Goal: Obtain resource: Obtain resource

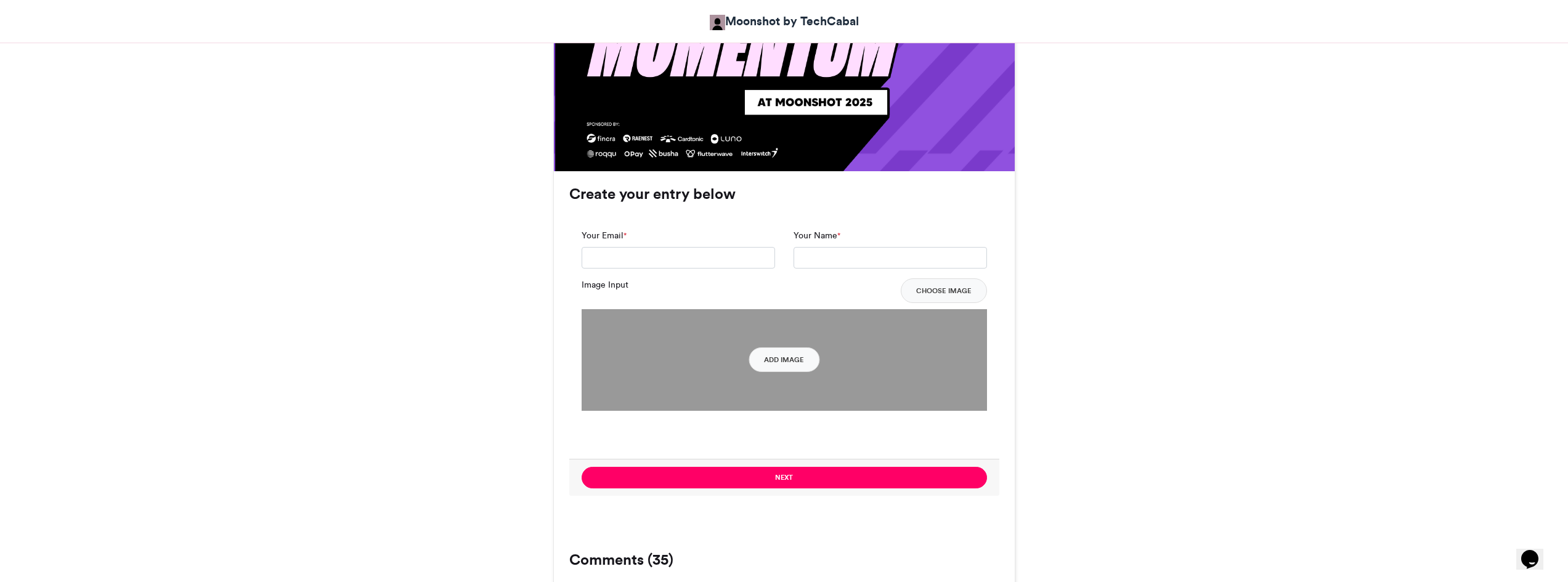
scroll to position [726, 0]
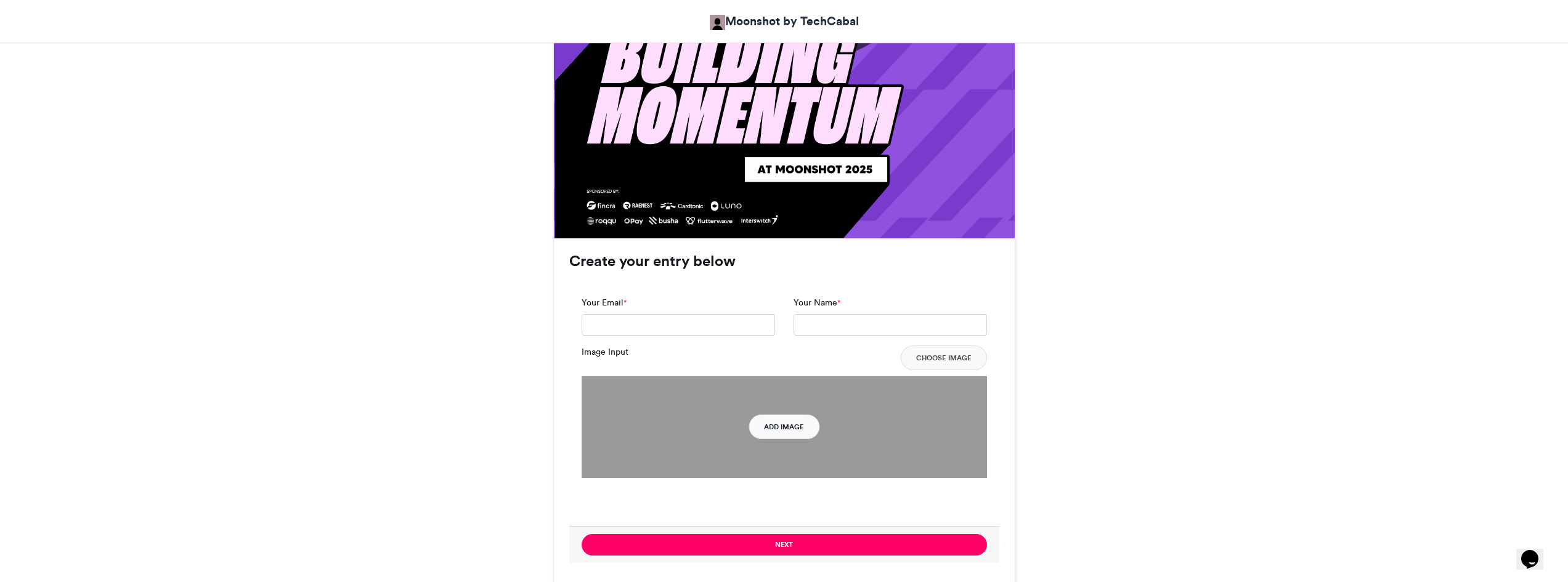
click at [789, 427] on button "Add Image" at bounding box center [784, 427] width 71 height 25
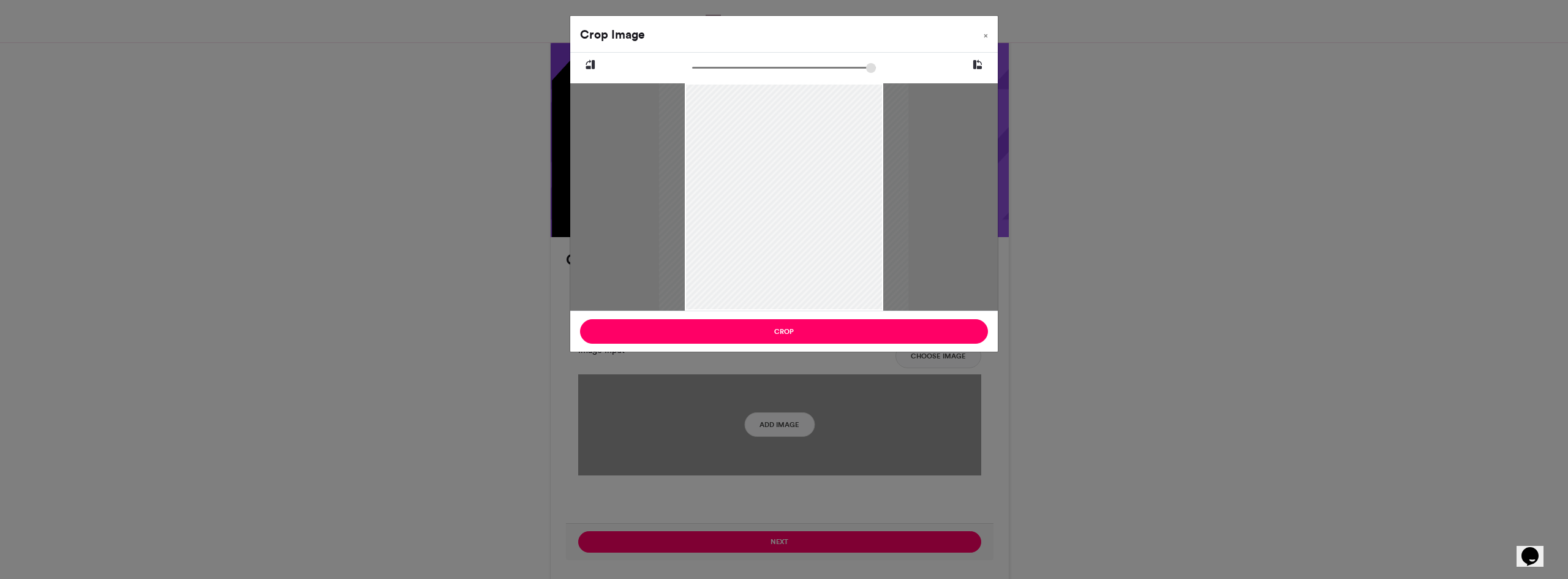
type input "******"
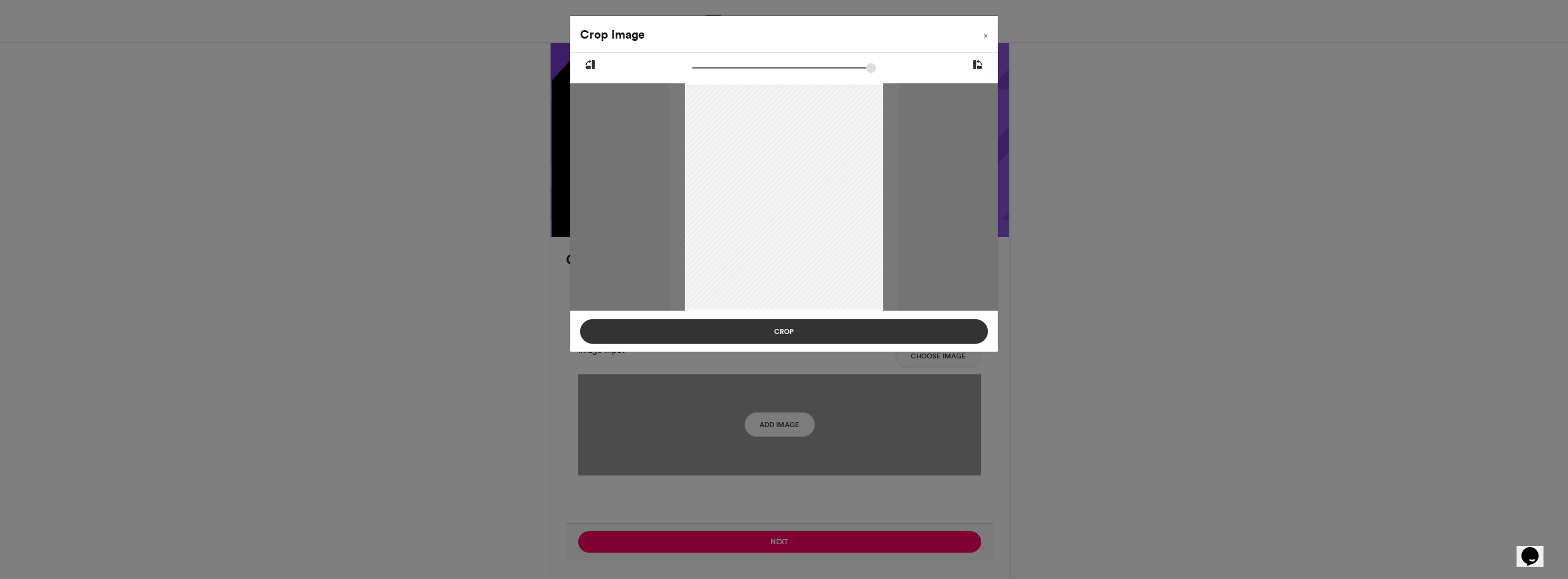
click at [789, 334] on button "Crop" at bounding box center [784, 332] width 408 height 25
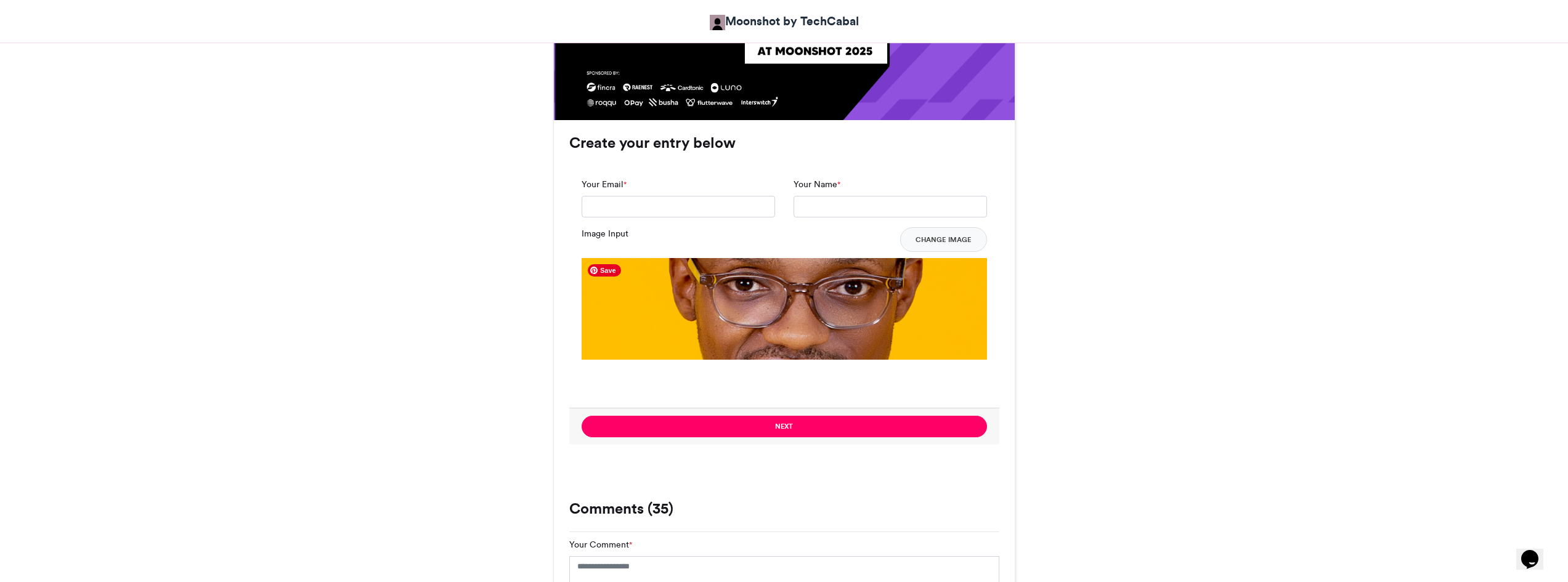
scroll to position [809, 0]
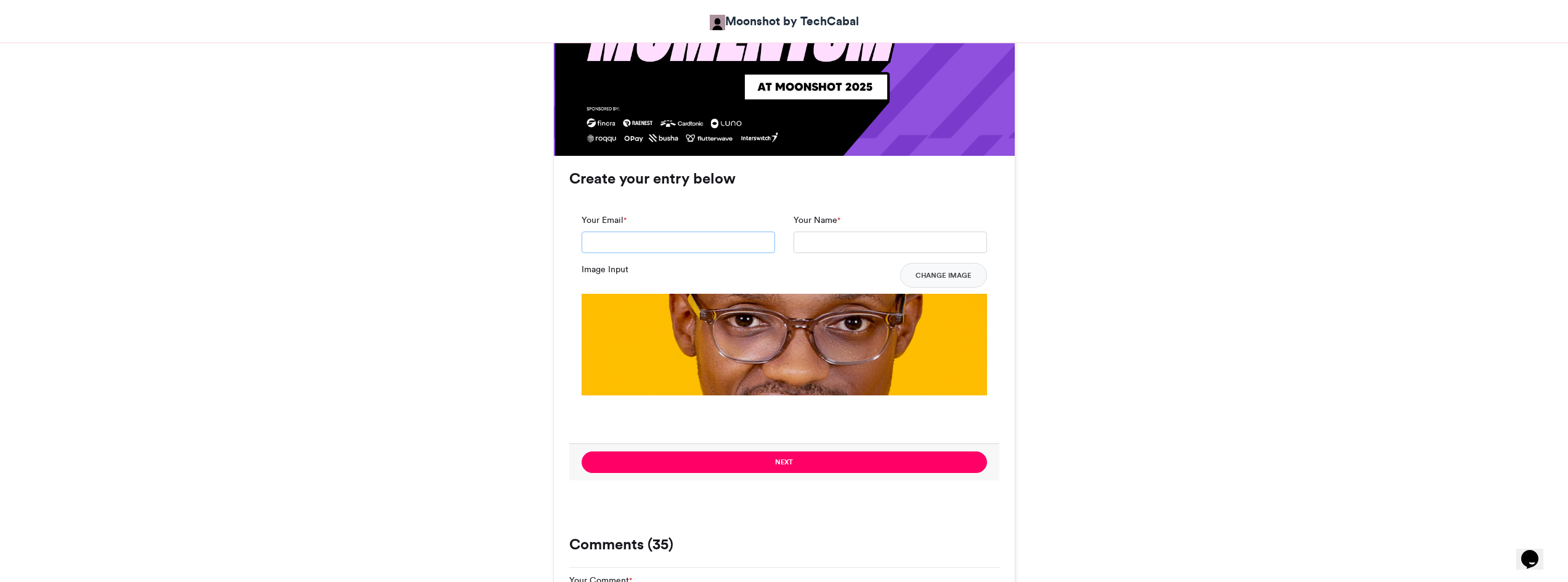
click at [666, 239] on input "Your Email *" at bounding box center [678, 243] width 193 height 22
type input "**********"
click at [832, 240] on input "Your Name *" at bounding box center [890, 243] width 193 height 22
type input "*****"
click at [940, 275] on button "Change Image" at bounding box center [943, 276] width 87 height 25
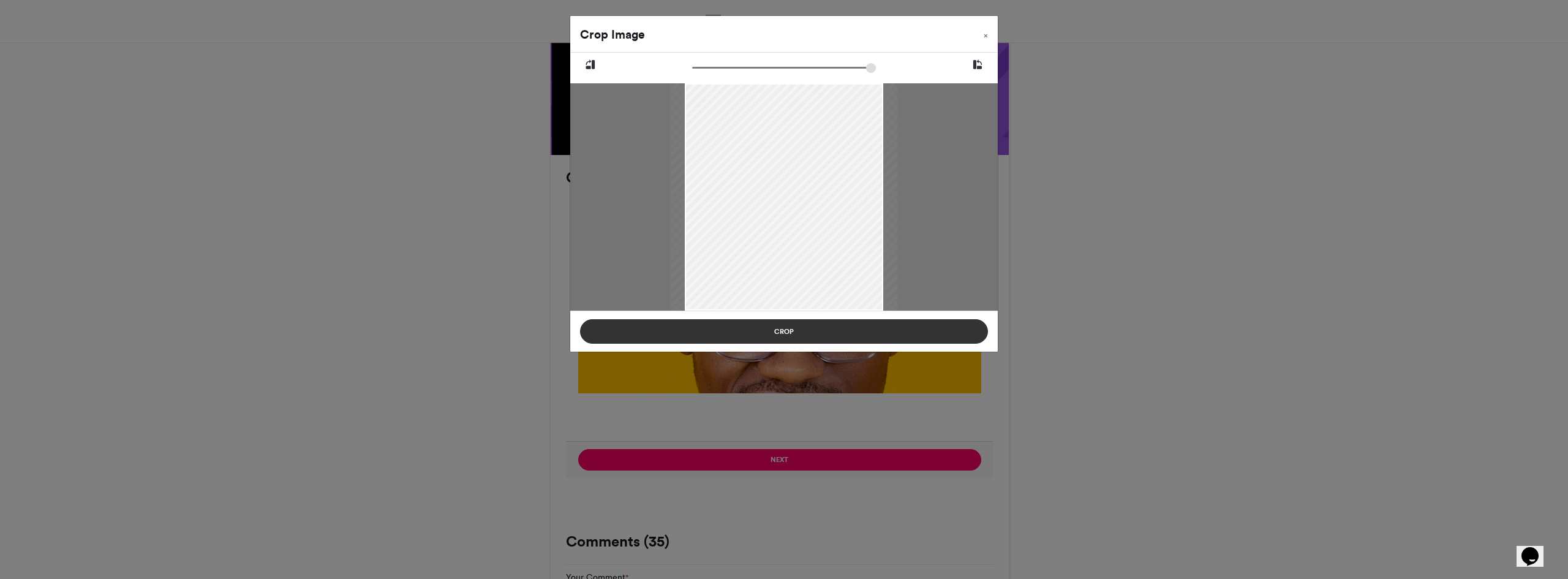
click at [787, 331] on button "Crop" at bounding box center [784, 332] width 408 height 25
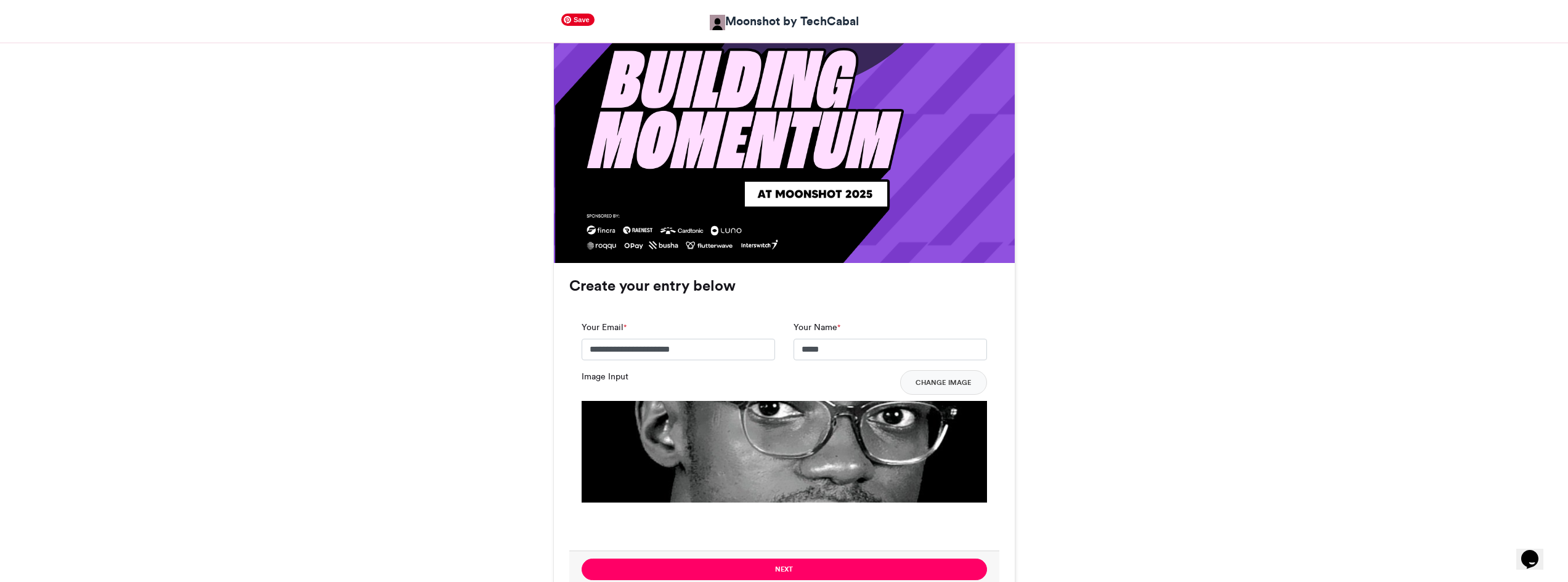
scroll to position [726, 0]
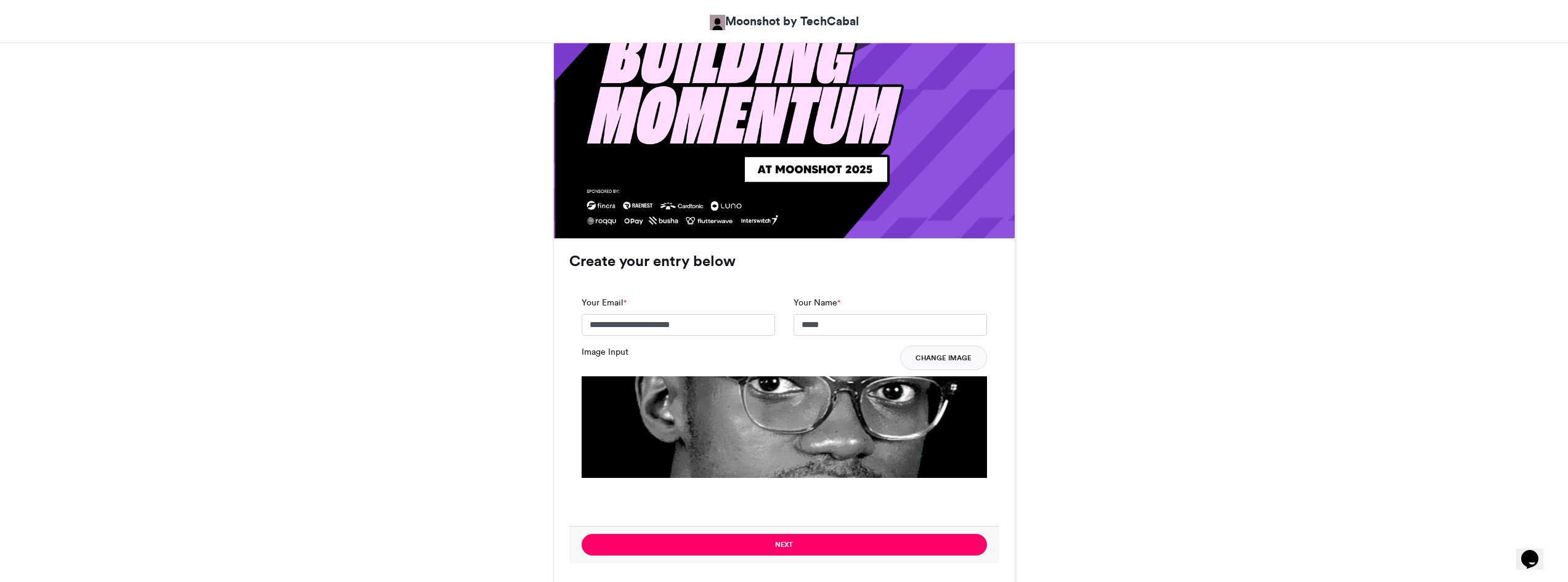
click at [931, 361] on button "Change Image" at bounding box center [943, 358] width 87 height 25
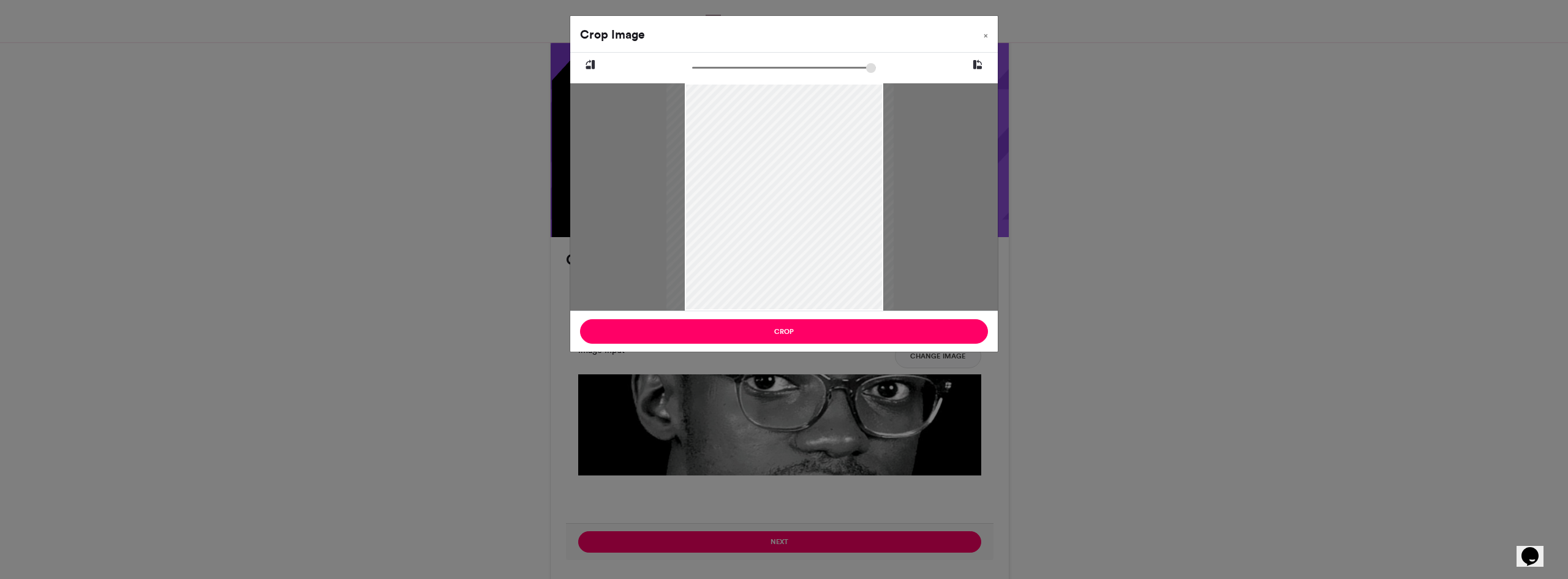
drag, startPoint x: 701, startPoint y: 289, endPoint x: 693, endPoint y: 284, distance: 9.4
click at [693, 284] on div at bounding box center [781, 197] width 227 height 227
type input "******"
drag, startPoint x: 698, startPoint y: 65, endPoint x: 627, endPoint y: 71, distance: 71.3
click at [692, 71] on input "zoom" at bounding box center [784, 68] width 184 height 12
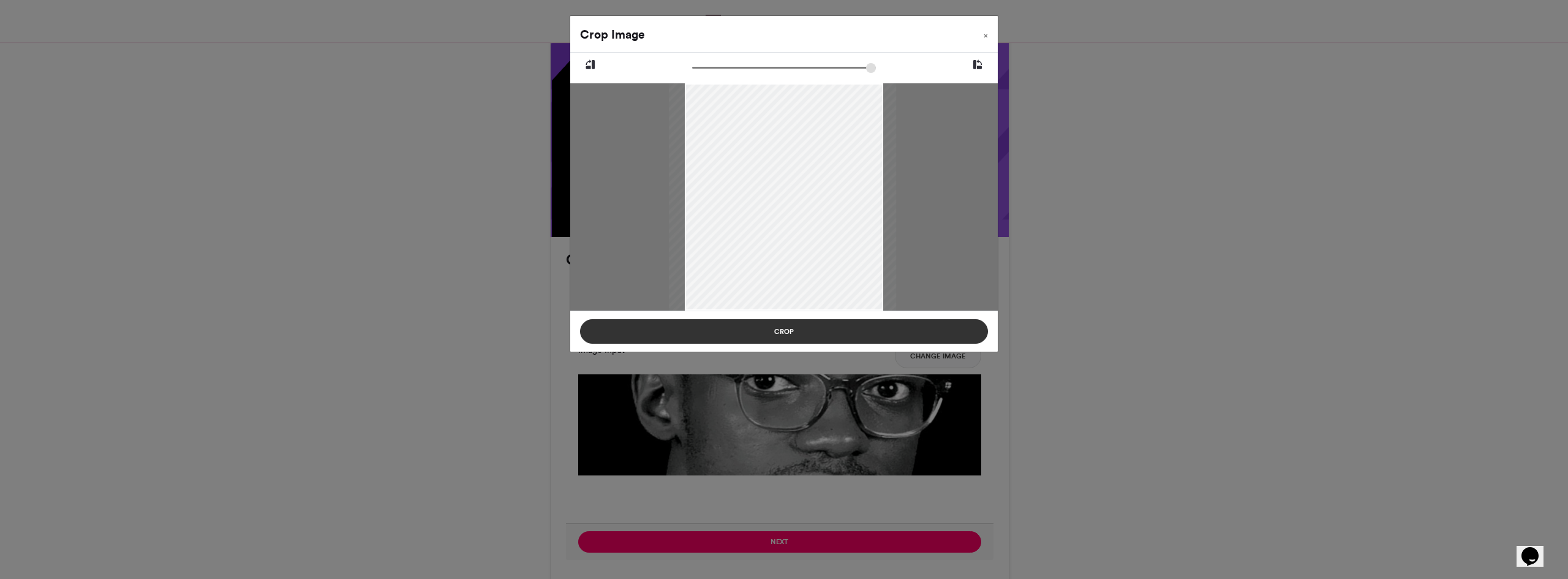
click at [760, 330] on button "Crop" at bounding box center [784, 332] width 408 height 25
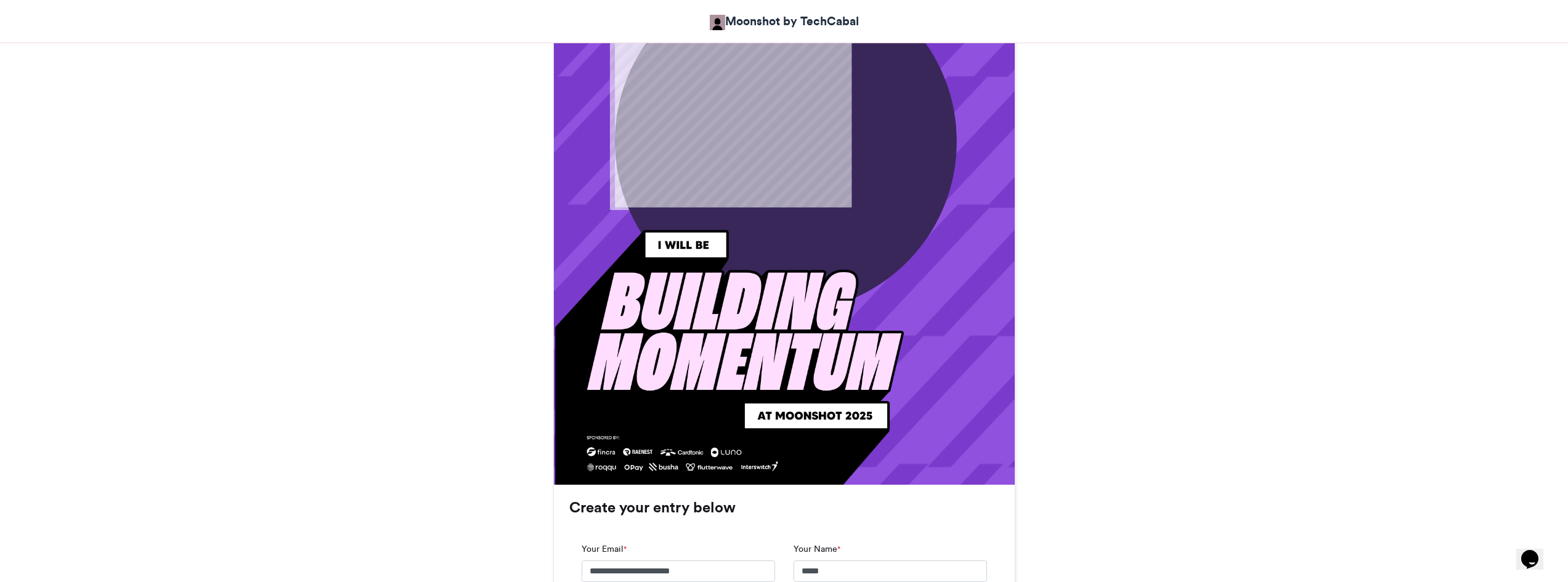
scroll to position [809, 0]
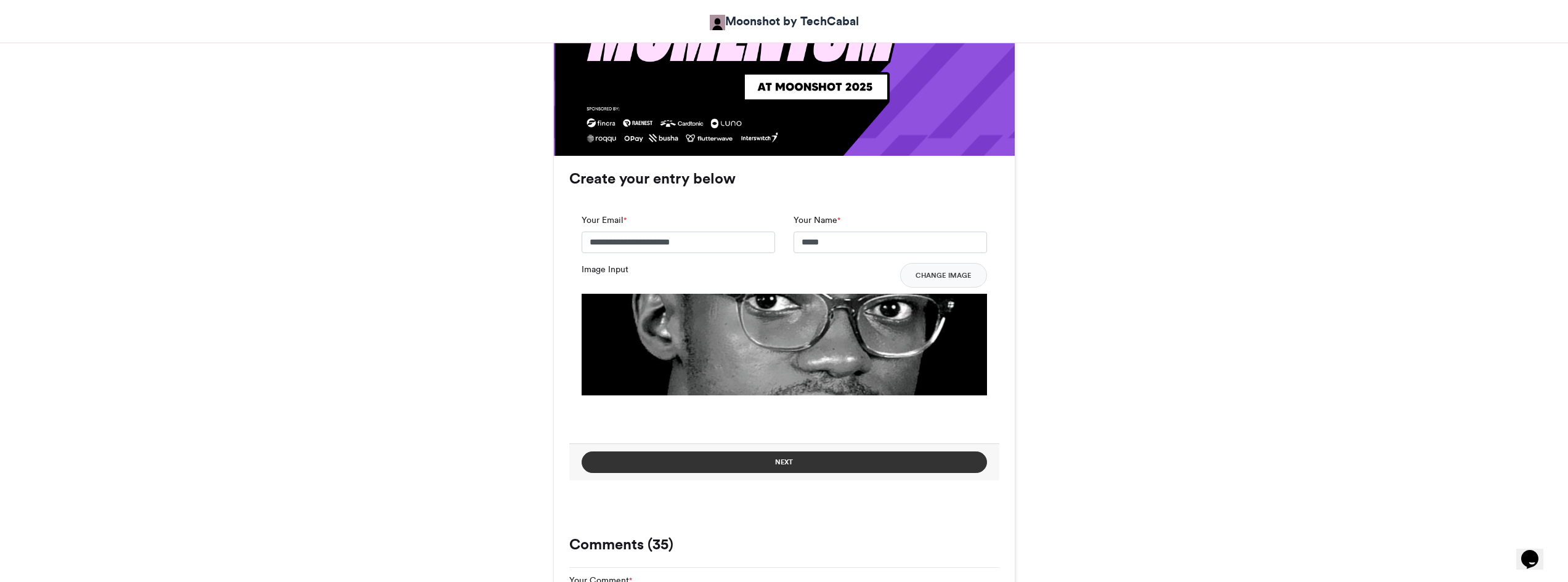
click at [785, 461] on button "Next" at bounding box center [784, 462] width 405 height 22
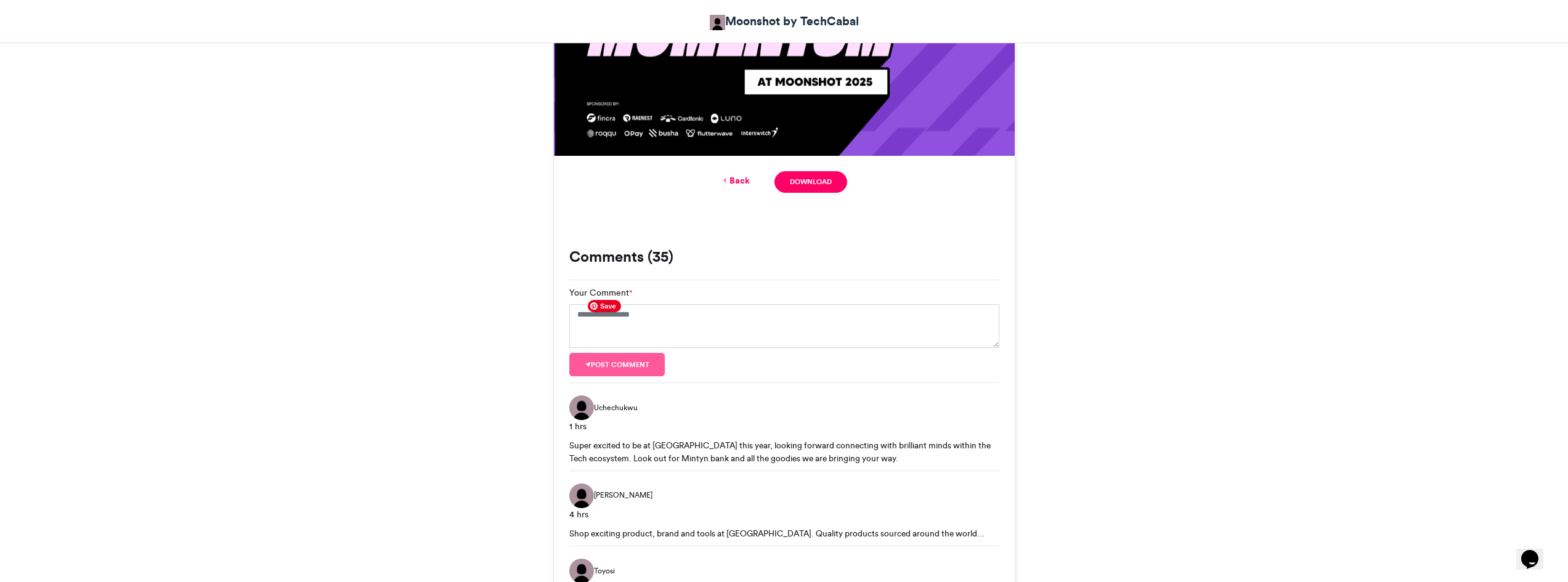
scroll to position [547, 0]
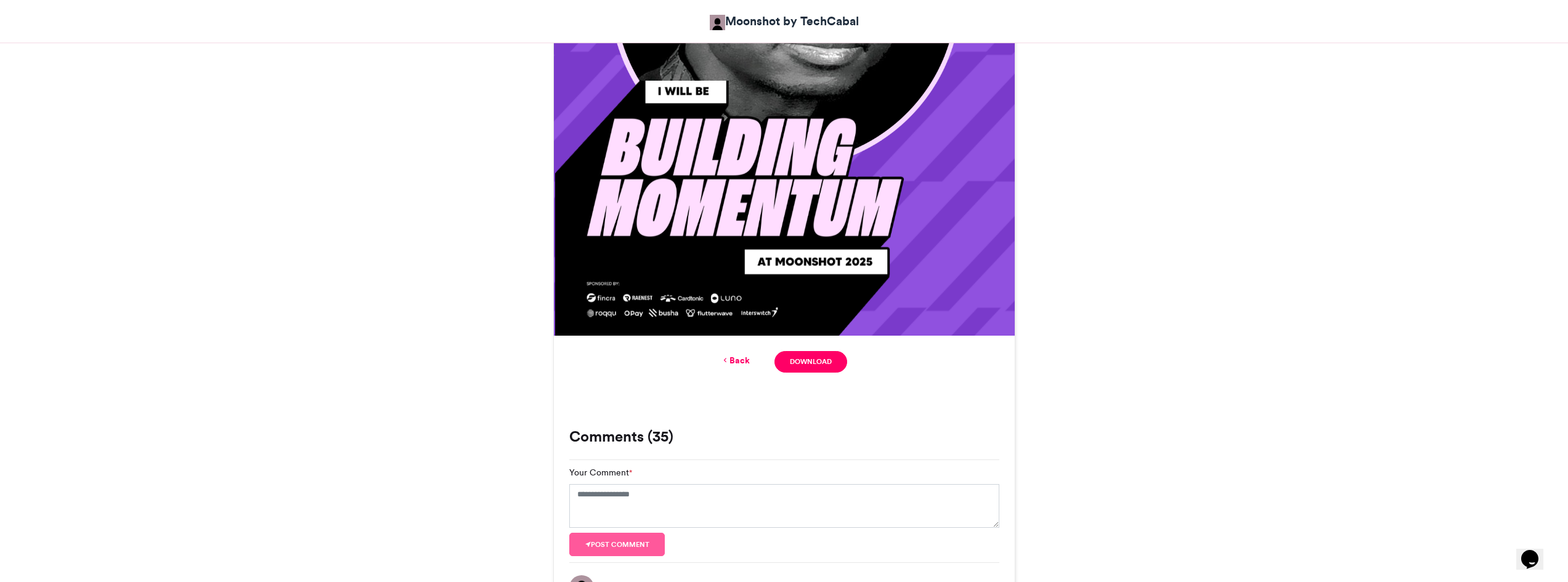
click at [749, 363] on link "Back" at bounding box center [735, 360] width 29 height 13
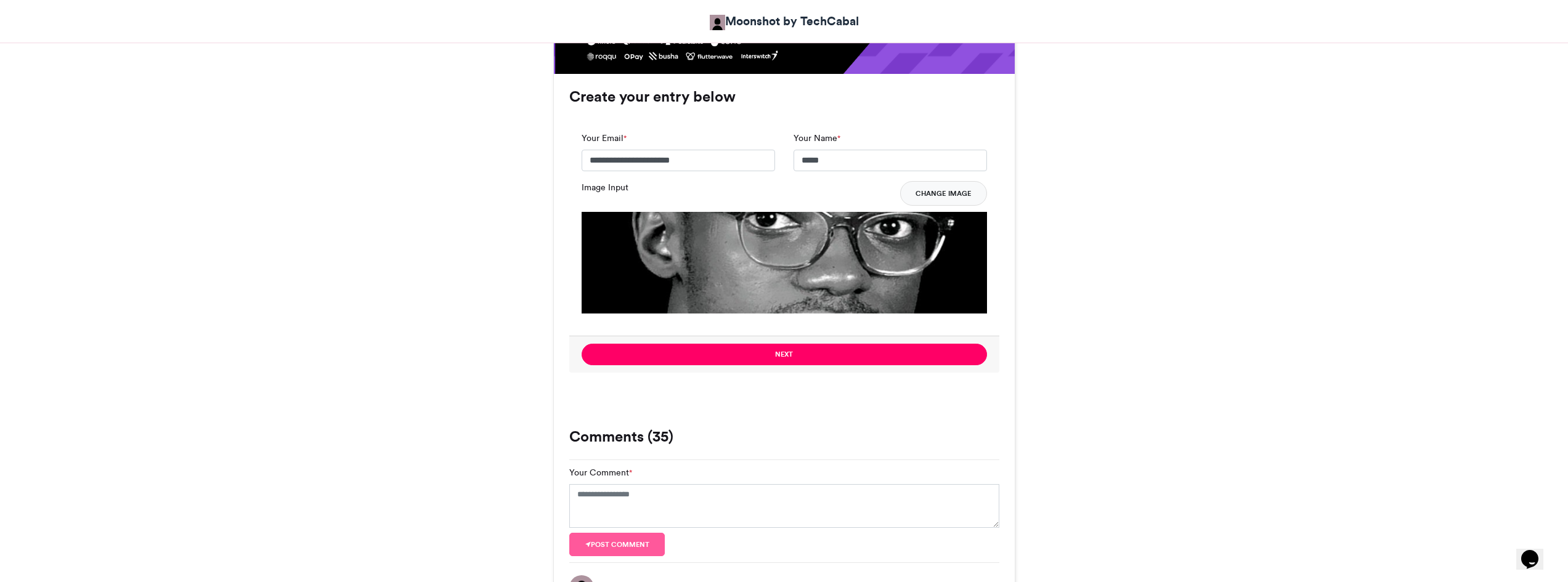
click at [934, 190] on button "Change Image" at bounding box center [943, 193] width 87 height 25
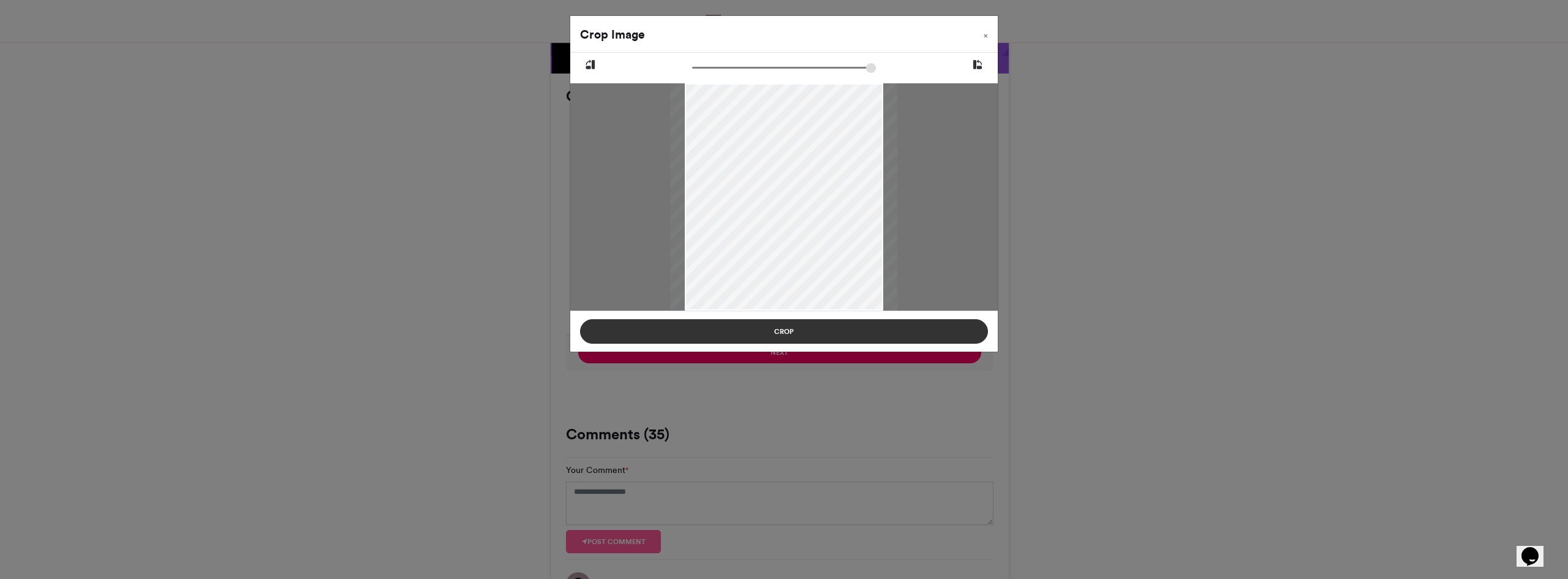
click at [795, 323] on button "Crop" at bounding box center [784, 332] width 408 height 25
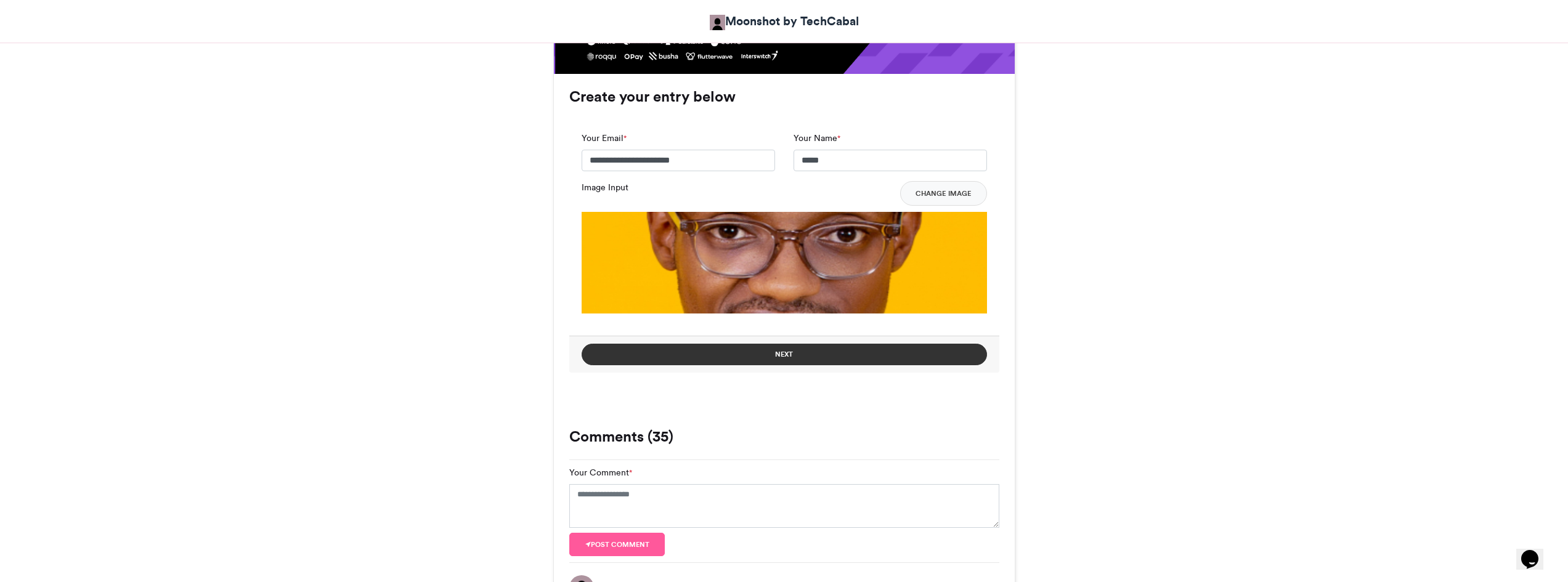
click at [808, 356] on button "Next" at bounding box center [784, 355] width 405 height 22
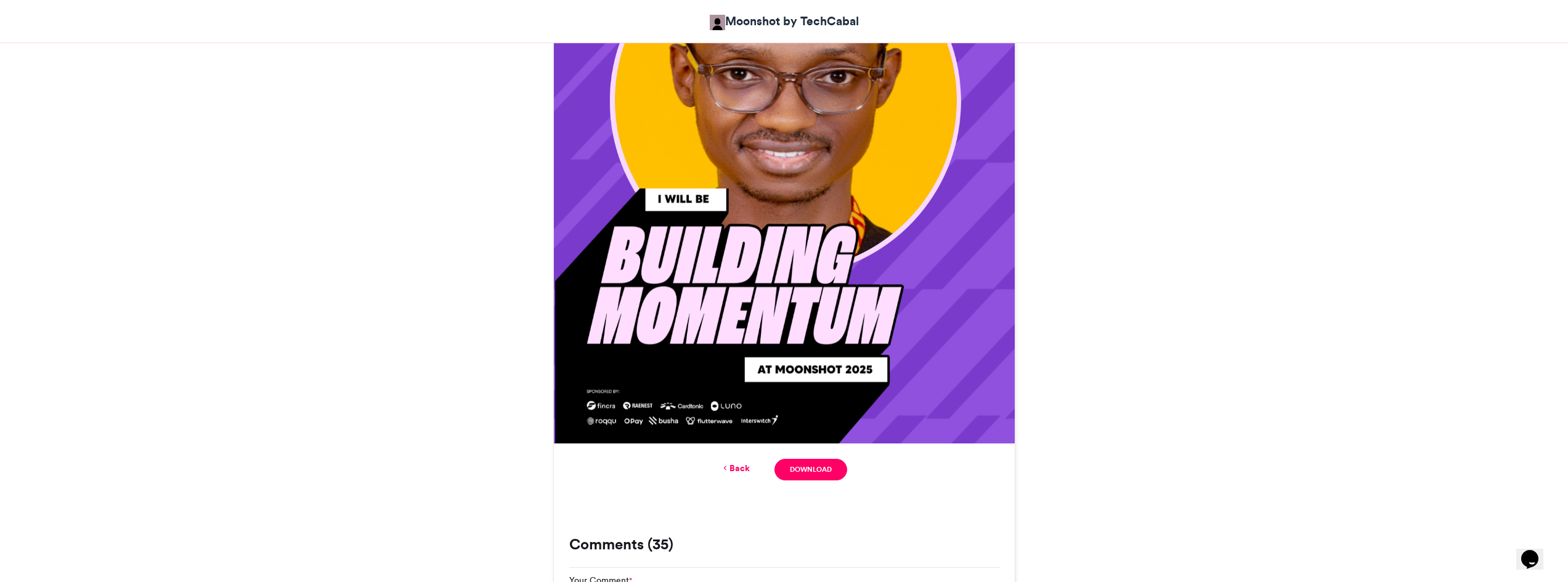
scroll to position [547, 0]
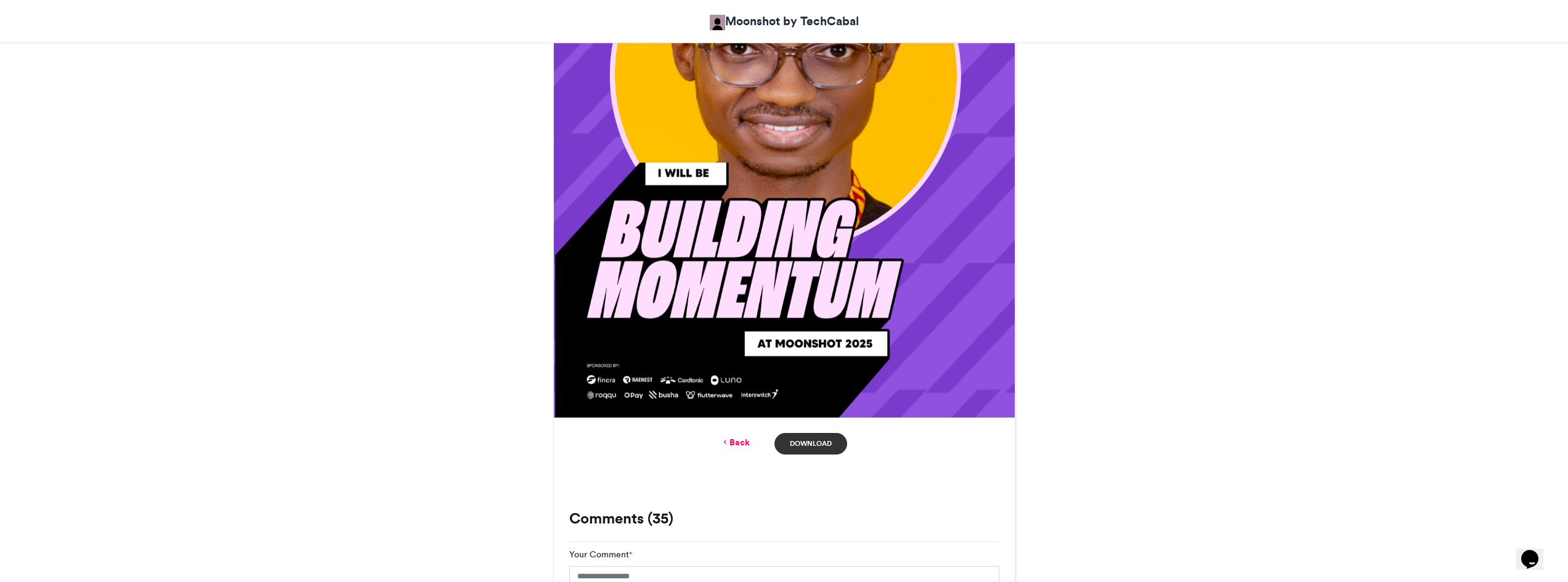
click at [815, 441] on link "Download" at bounding box center [811, 444] width 72 height 22
